Goal: Task Accomplishment & Management: Manage account settings

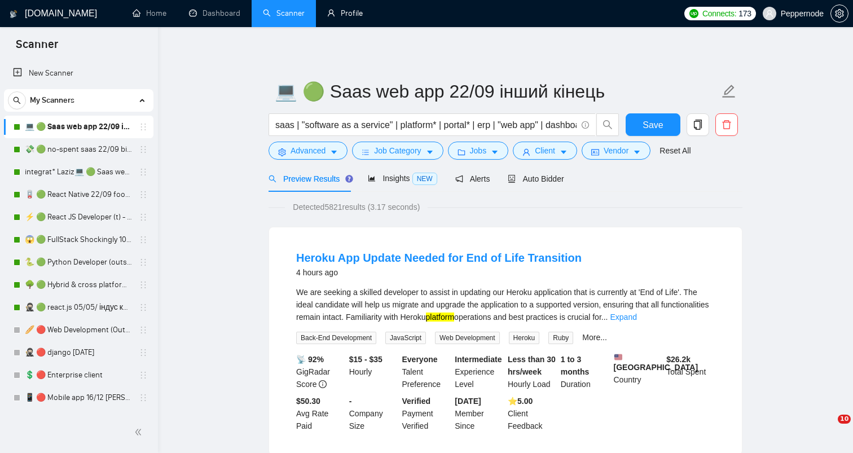
click at [358, 8] on link "Profile" at bounding box center [345, 13] width 36 height 10
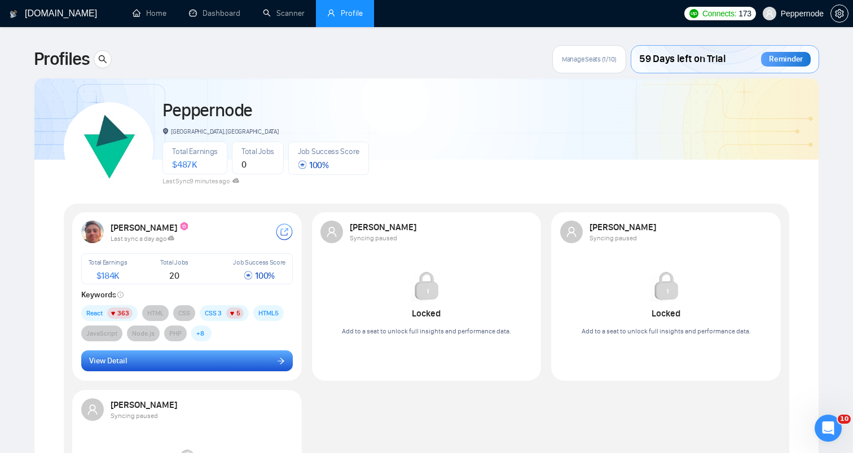
click at [278, 358] on icon "arrow-right" at bounding box center [281, 361] width 8 height 8
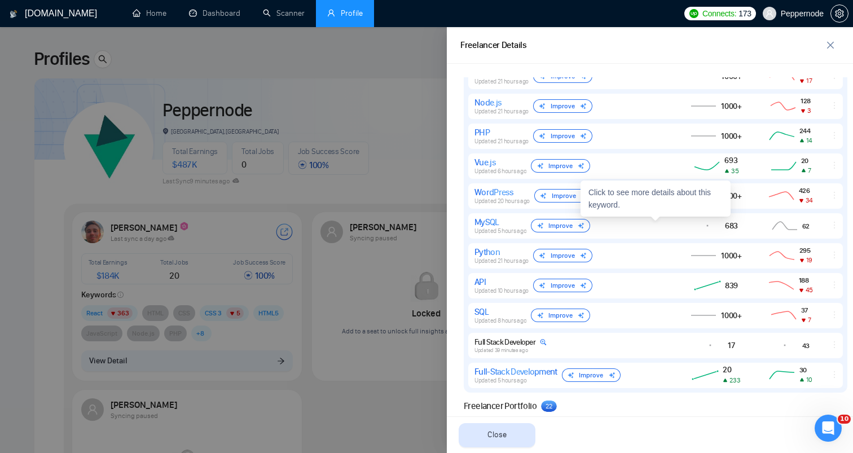
scroll to position [713, 0]
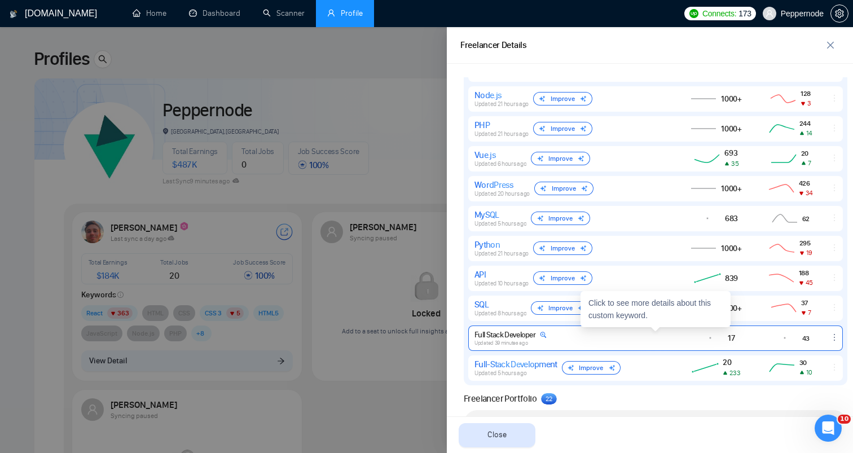
click at [645, 331] on div "Full Stack Developer Updated 39 minutes ago" at bounding box center [571, 338] width 195 height 16
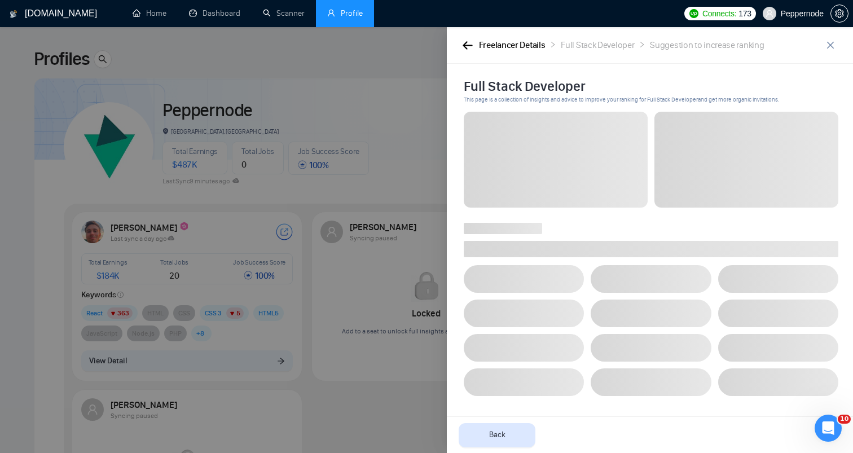
scroll to position [0, 0]
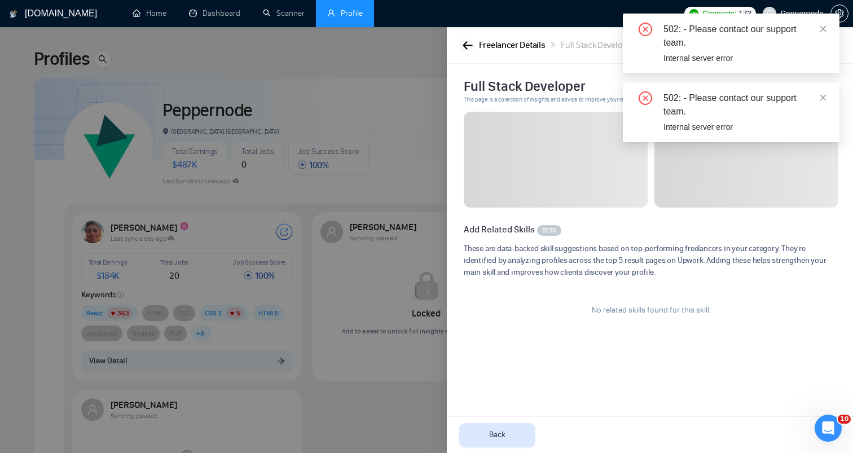
click at [469, 44] on icon "button" at bounding box center [468, 45] width 10 height 8
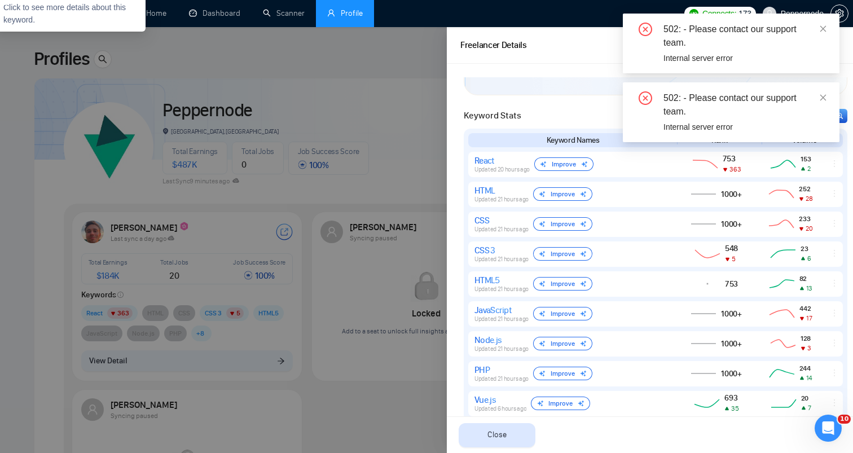
scroll to position [855, 0]
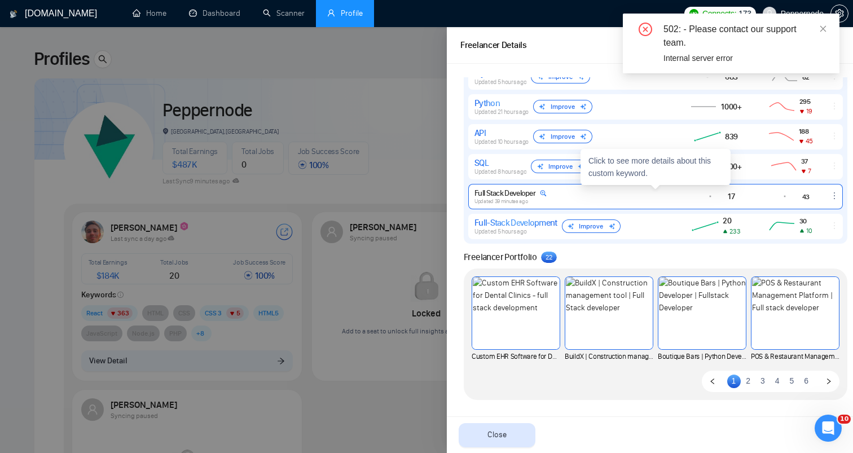
click at [537, 184] on div "Full Stack Developer Updated 39 minutes ago 17 43" at bounding box center [655, 196] width 375 height 25
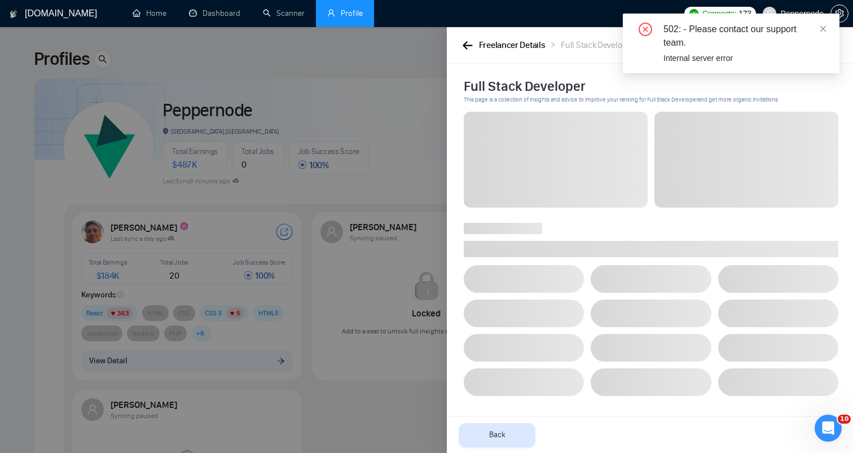
scroll to position [0, 0]
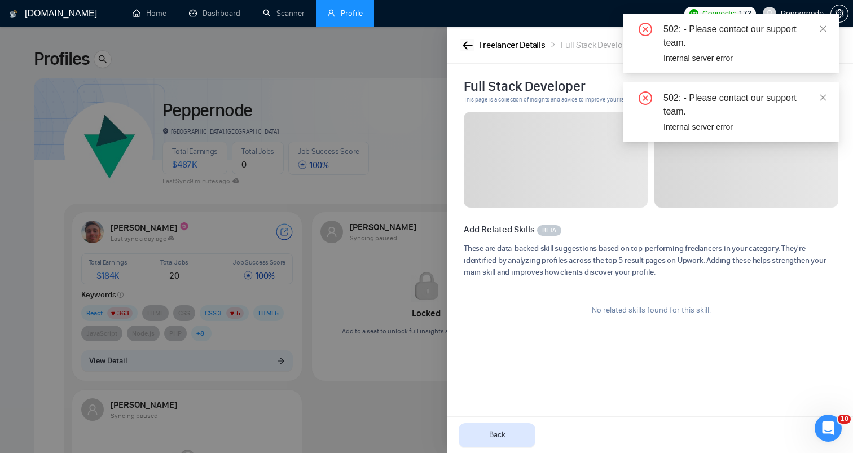
click at [462, 50] on button "button" at bounding box center [467, 45] width 14 height 12
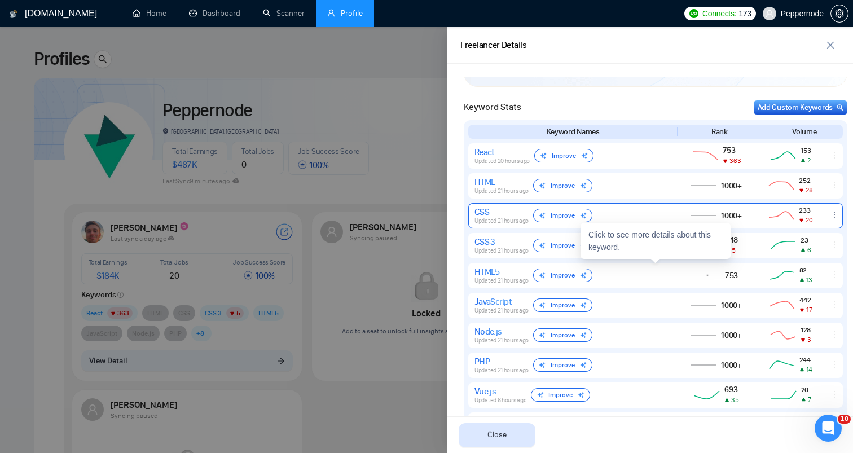
scroll to position [467, 0]
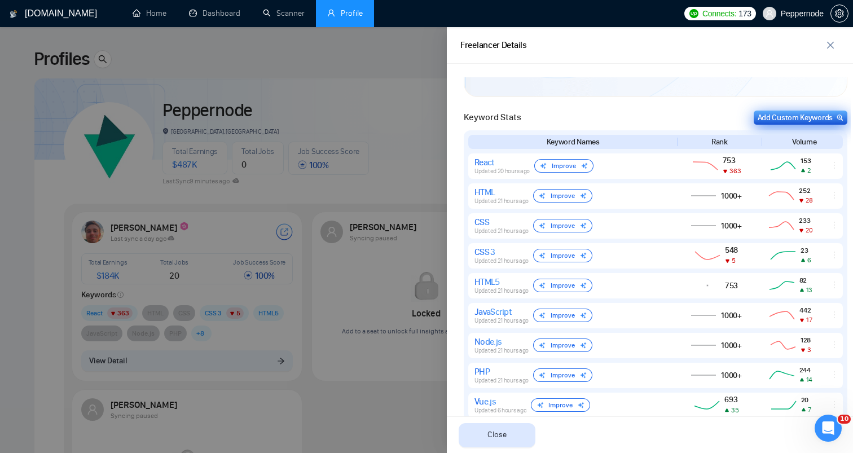
click at [806, 116] on div "Add Custom Keywords" at bounding box center [801, 118] width 86 height 12
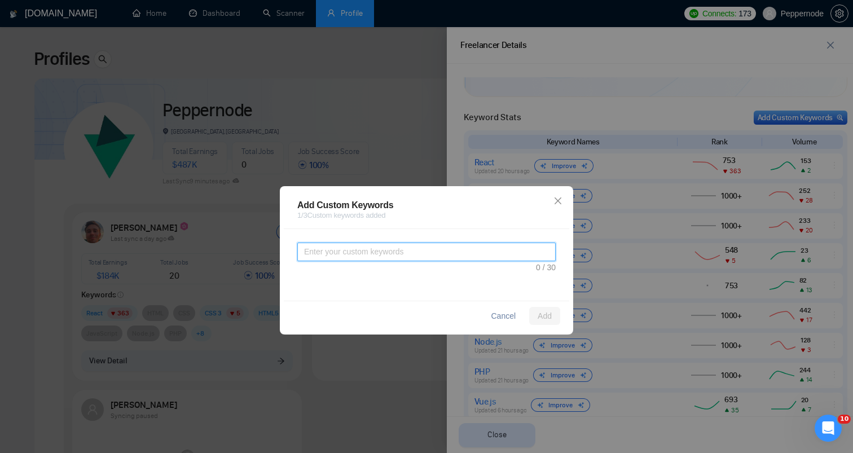
click at [393, 255] on textarea at bounding box center [426, 252] width 258 height 19
click at [425, 252] on textarea at bounding box center [426, 252] width 258 height 19
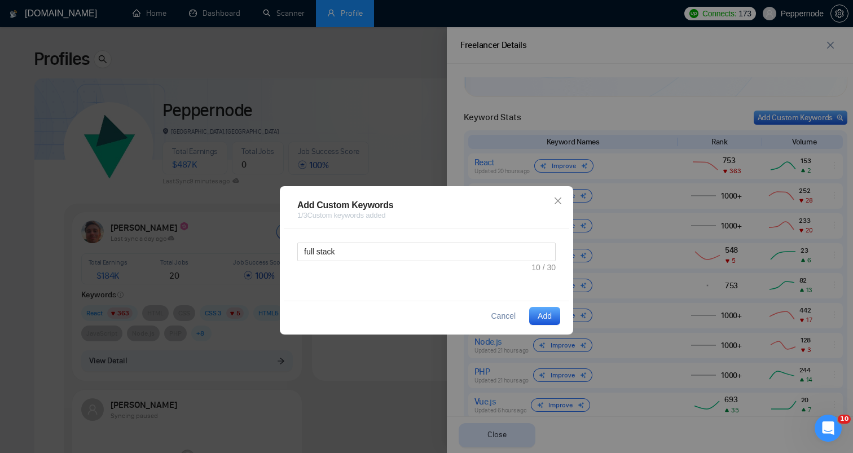
click at [459, 263] on div "full stack" at bounding box center [426, 258] width 258 height 31
click at [346, 251] on textarea "full stack" at bounding box center [426, 252] width 258 height 19
type textarea "python full stack developer"
click at [544, 310] on span "Add" at bounding box center [545, 316] width 14 height 12
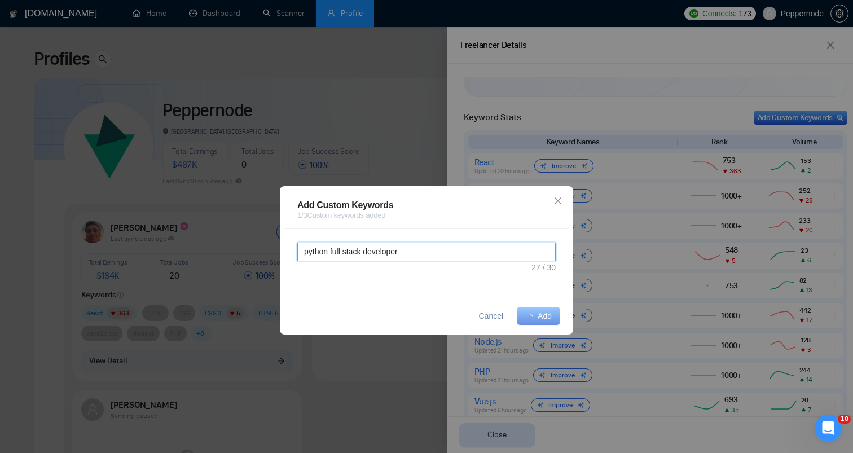
click at [498, 253] on textarea "python full stack developer" at bounding box center [426, 252] width 258 height 19
click at [557, 204] on icon "close" at bounding box center [557, 200] width 9 height 9
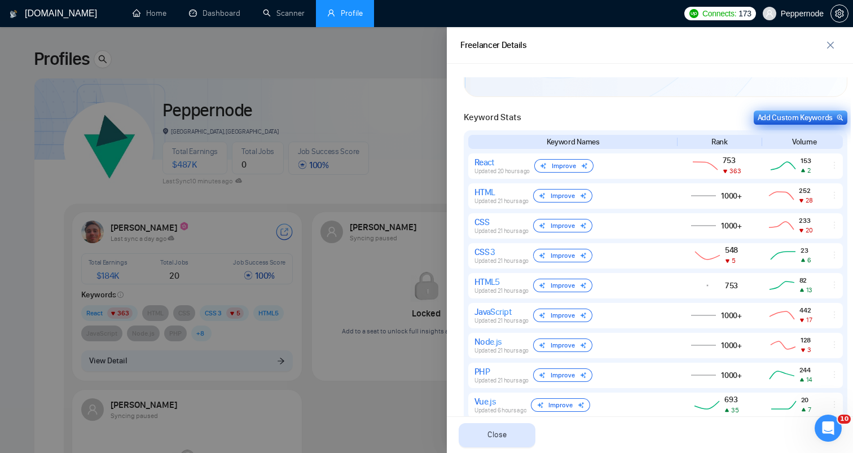
click at [782, 115] on div "Add Custom Keywords" at bounding box center [801, 118] width 86 height 12
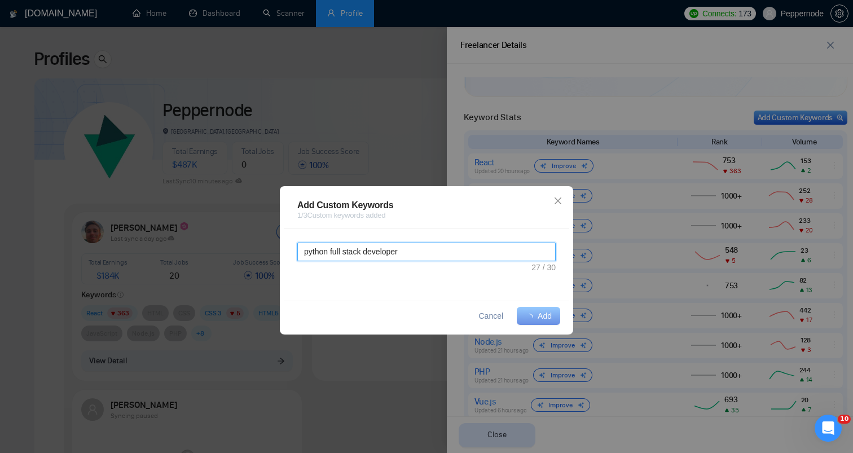
click at [460, 259] on textarea "python full stack developer" at bounding box center [426, 252] width 258 height 19
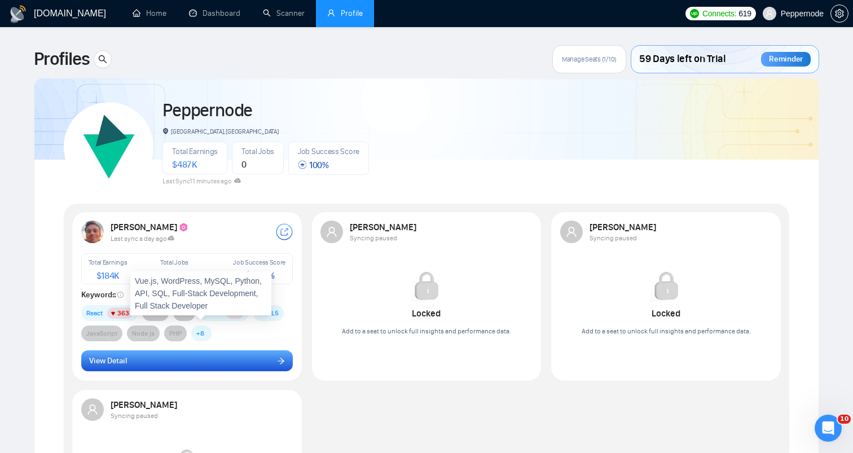
click at [210, 355] on button "View Detail" at bounding box center [187, 360] width 212 height 21
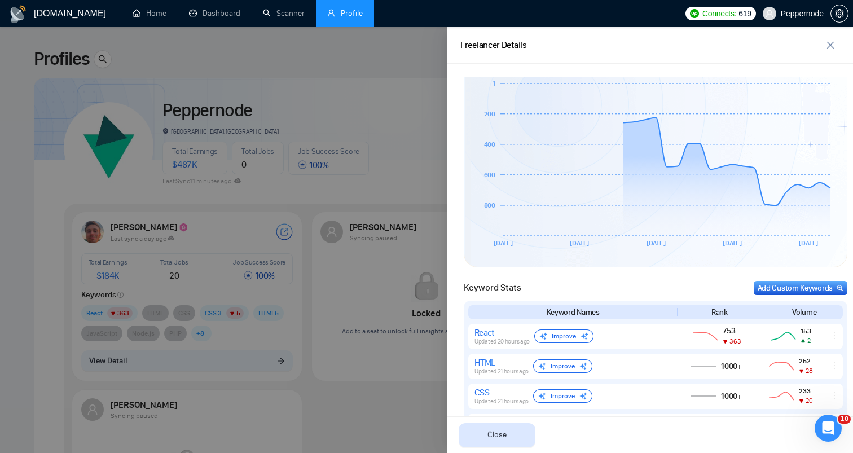
scroll to position [310, 0]
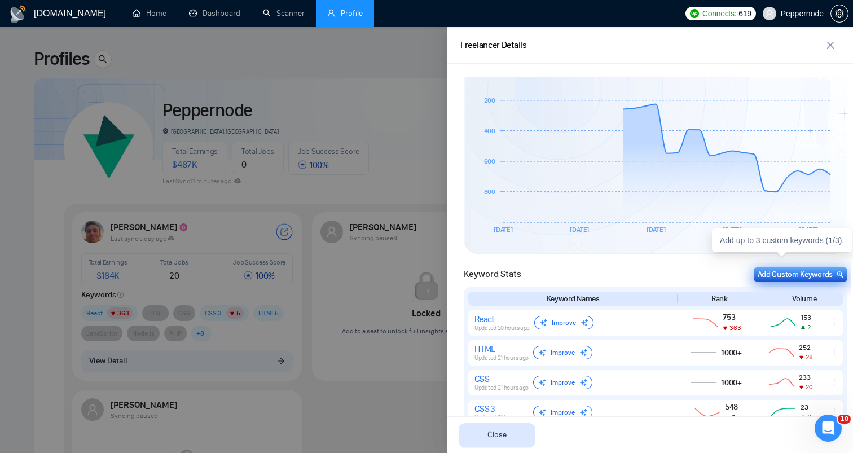
click at [805, 276] on div "Add Custom Keywords" at bounding box center [801, 275] width 86 height 12
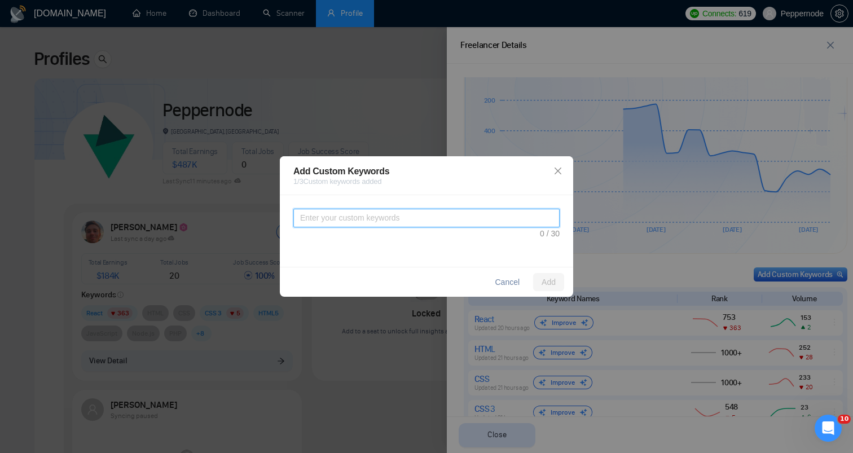
click at [421, 223] on textarea at bounding box center [426, 218] width 266 height 19
paste textarea "python full stack developer"
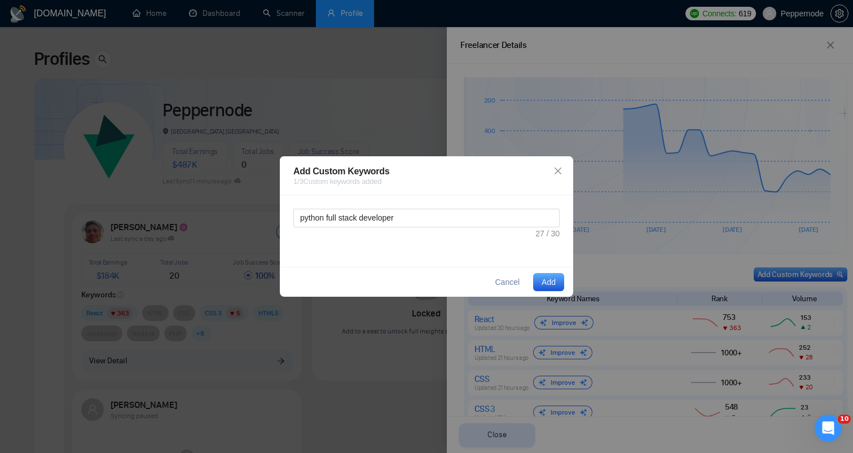
click at [547, 288] on span "Add" at bounding box center [549, 282] width 14 height 12
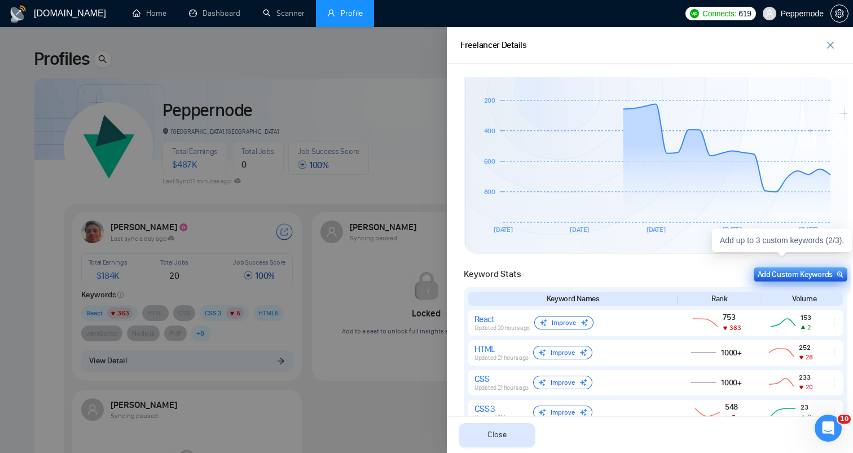
click at [786, 278] on div "Add Custom Keywords" at bounding box center [801, 275] width 86 height 12
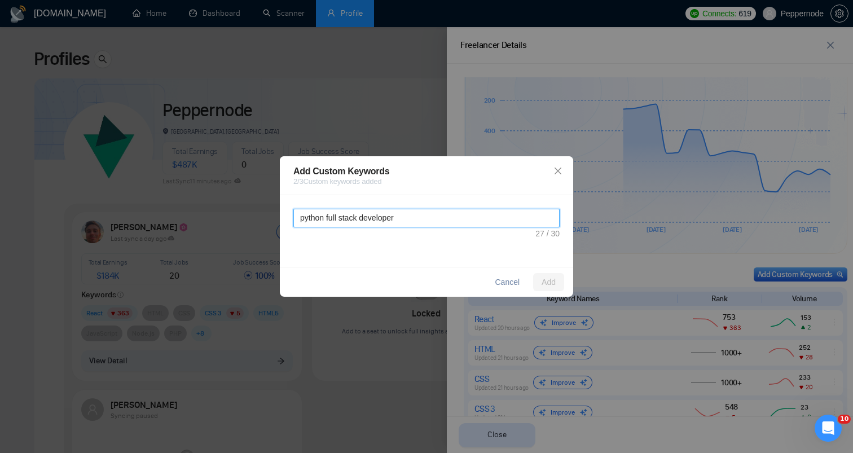
click at [417, 217] on textarea "python full stack developer" at bounding box center [426, 218] width 266 height 19
type textarea "full stack"
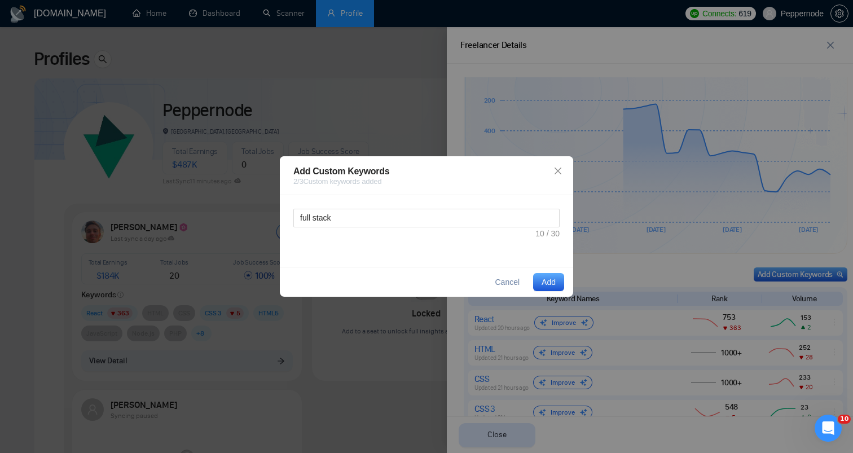
click at [556, 282] on button "Add" at bounding box center [548, 282] width 31 height 18
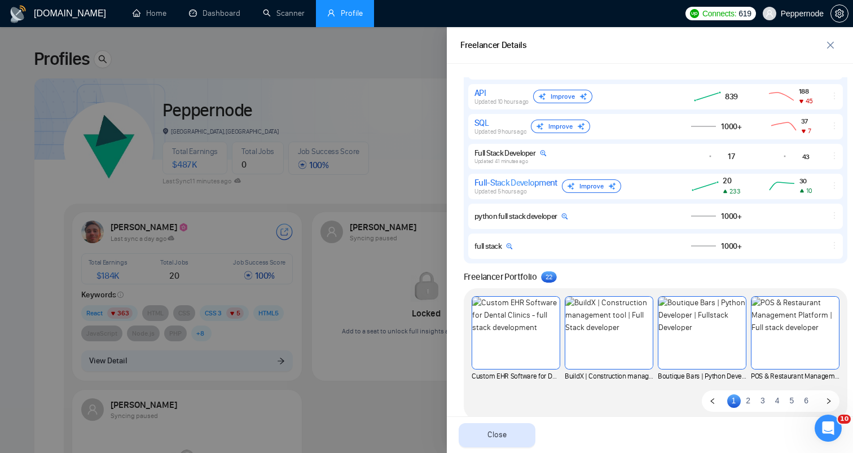
scroll to position [896, 0]
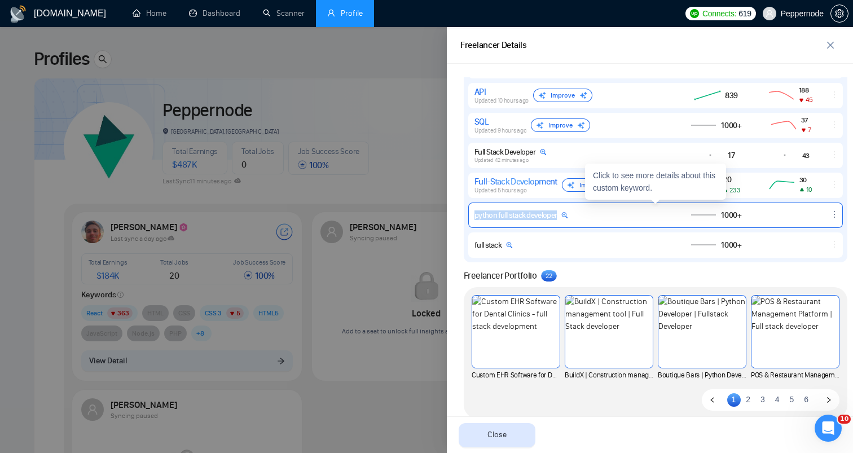
drag, startPoint x: 571, startPoint y: 221, endPoint x: 570, endPoint y: 211, distance: 9.6
click at [570, 210] on div "python full stack developer 1000+" at bounding box center [655, 215] width 375 height 25
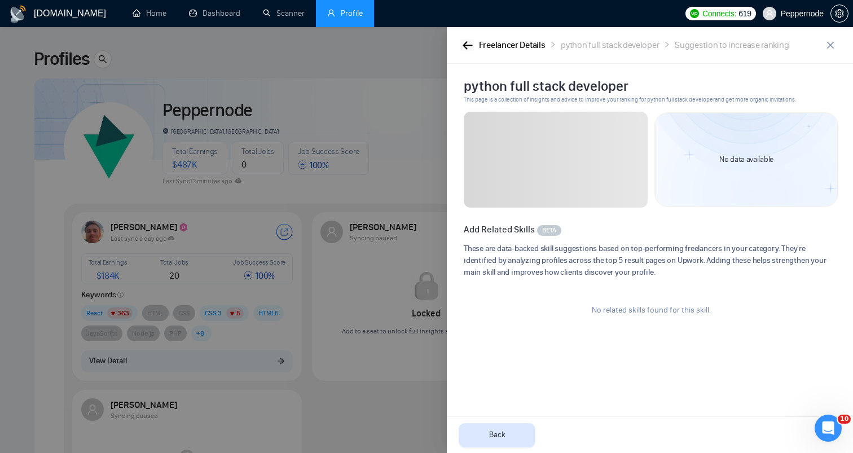
click at [468, 42] on icon "button" at bounding box center [468, 45] width 10 height 8
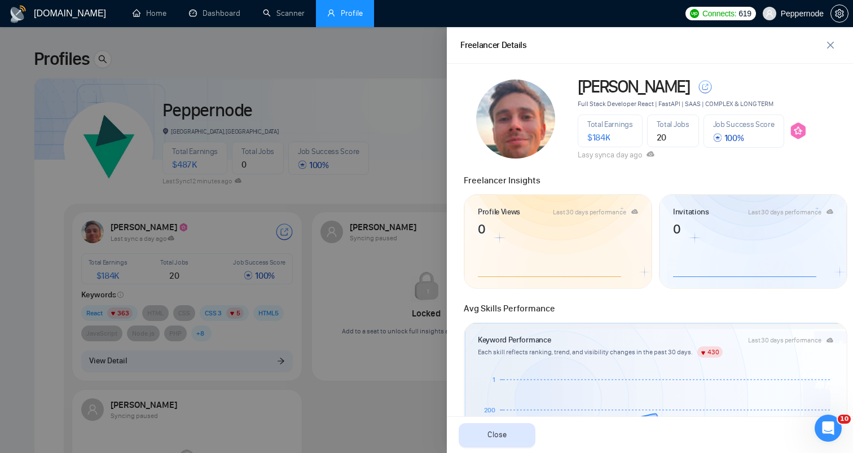
click at [368, 213] on div at bounding box center [426, 240] width 853 height 426
